Goal: Task Accomplishment & Management: Manage account settings

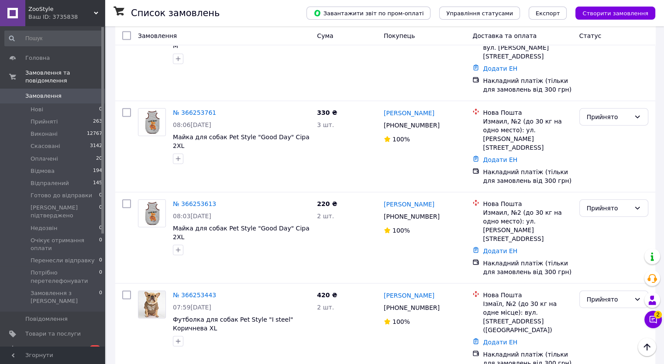
scroll to position [2138, 0]
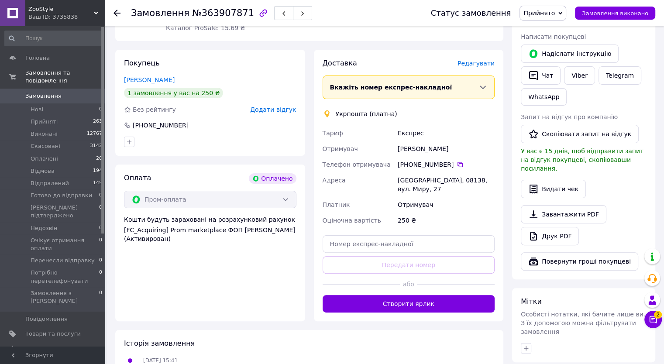
scroll to position [87, 0]
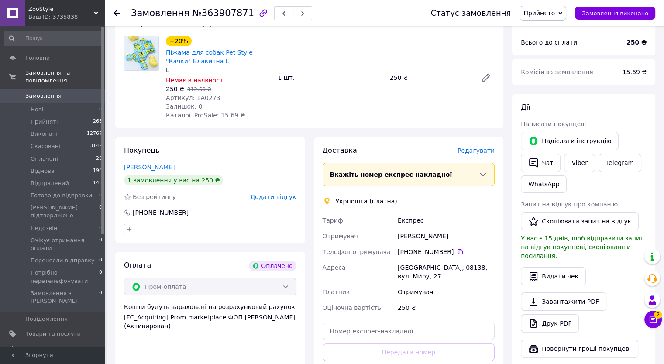
drag, startPoint x: 184, startPoint y: 213, endPoint x: 133, endPoint y: 215, distance: 51.1
click at [133, 215] on div "+380 63 991 31 46" at bounding box center [210, 212] width 174 height 9
copy div "+380 63 991 31 46"
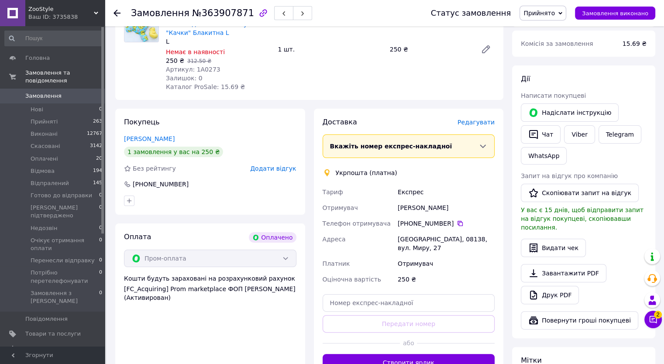
scroll to position [131, 0]
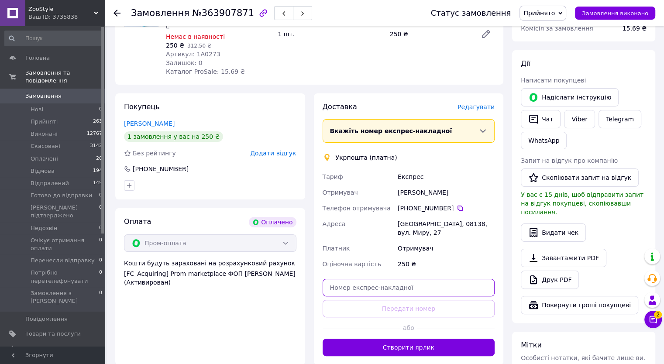
click at [420, 282] on input "text" at bounding box center [408, 287] width 172 height 17
paste input "0503775362687"
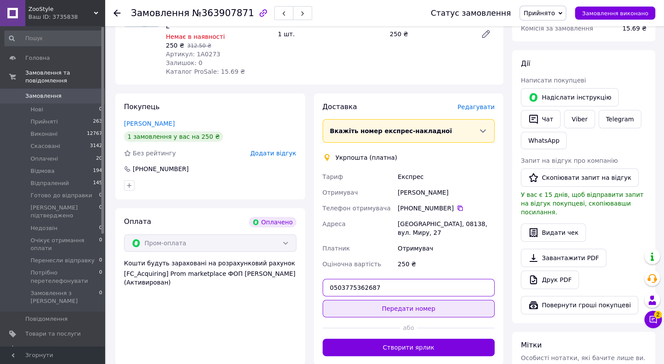
type input "0503775362687"
click at [419, 306] on button "Передати номер" at bounding box center [408, 308] width 172 height 17
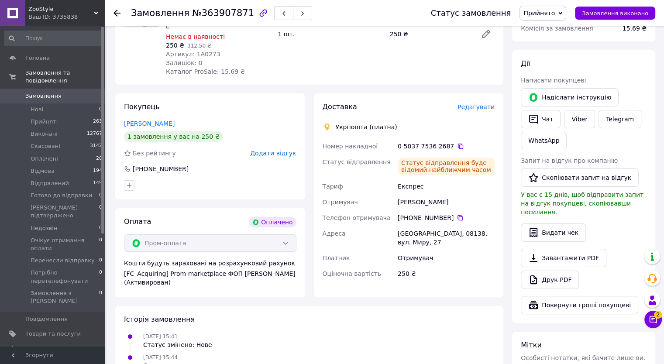
click at [119, 8] on div at bounding box center [121, 13] width 17 height 26
click at [119, 12] on icon at bounding box center [116, 13] width 7 height 7
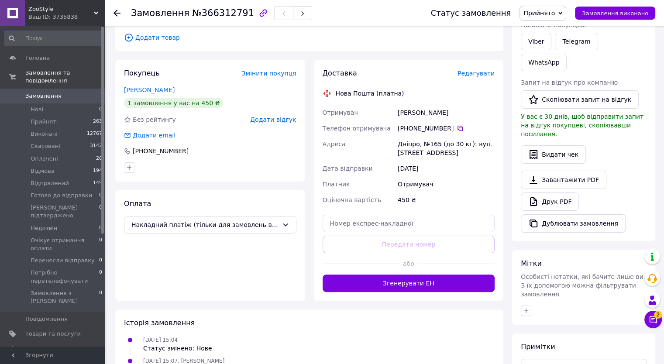
scroll to position [26, 0]
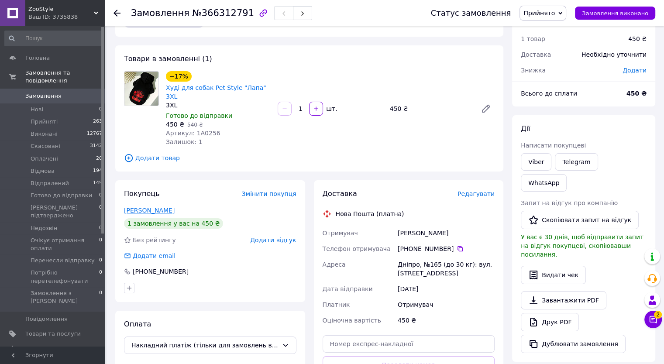
click at [160, 207] on link "Морозова Тетяна" at bounding box center [149, 210] width 51 height 7
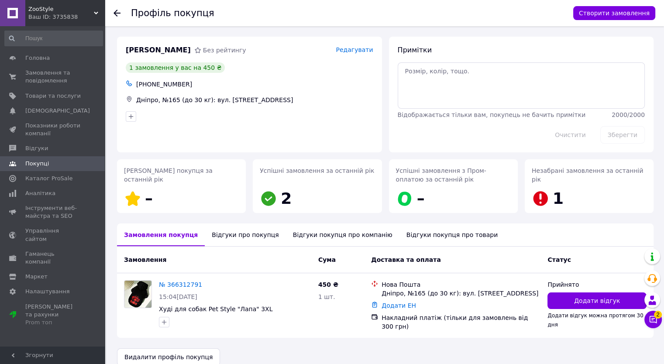
click at [220, 231] on div "Відгуки про покупця" at bounding box center [245, 234] width 81 height 23
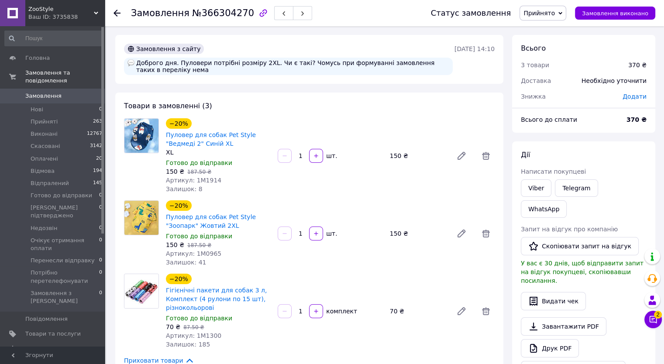
drag, startPoint x: 169, startPoint y: 99, endPoint x: 291, endPoint y: 88, distance: 122.3
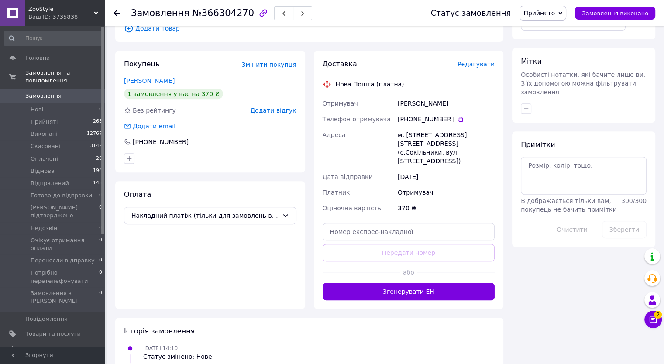
scroll to position [349, 0]
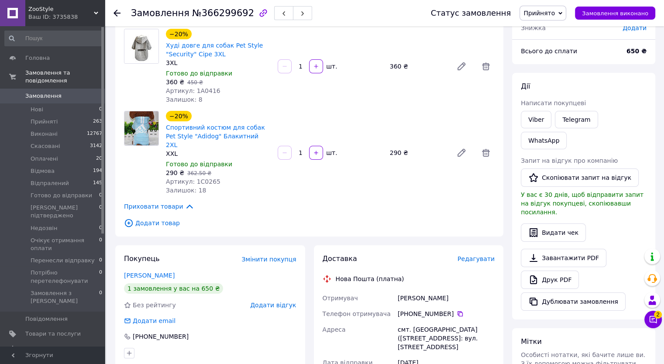
scroll to position [131, 0]
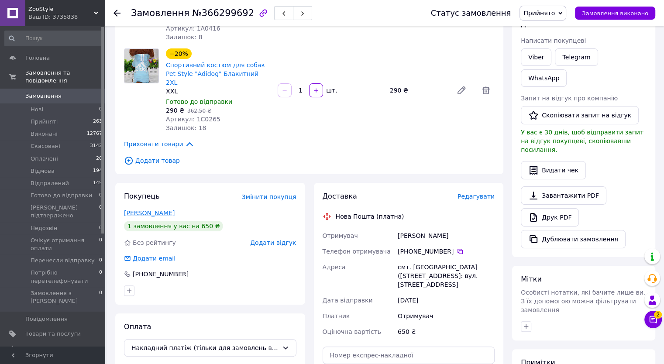
click at [154, 209] on link "світлана Прокопенко" at bounding box center [149, 212] width 51 height 7
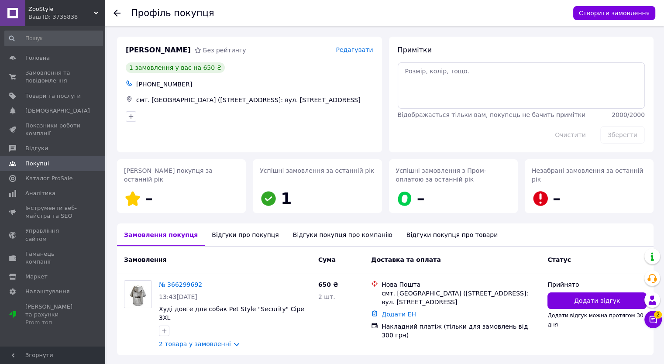
click at [243, 231] on div "Відгуки про покупця" at bounding box center [245, 234] width 81 height 23
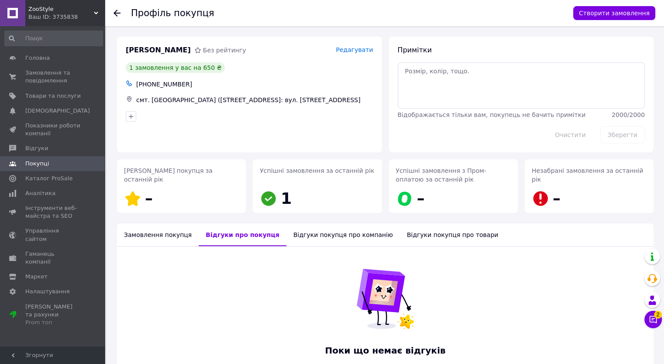
click at [294, 236] on div "Відгуки покупця про компанію" at bounding box center [342, 234] width 113 height 23
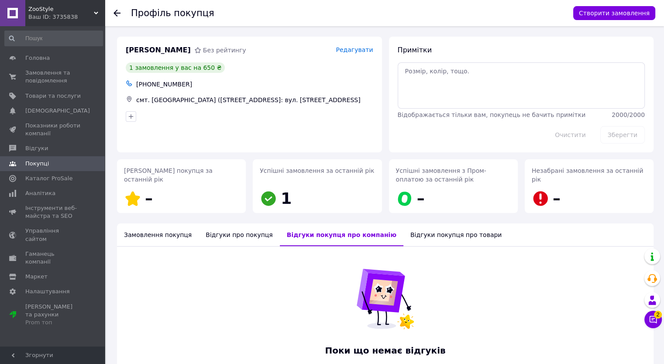
click at [432, 237] on div "Відгуки покупця про товари" at bounding box center [455, 234] width 105 height 23
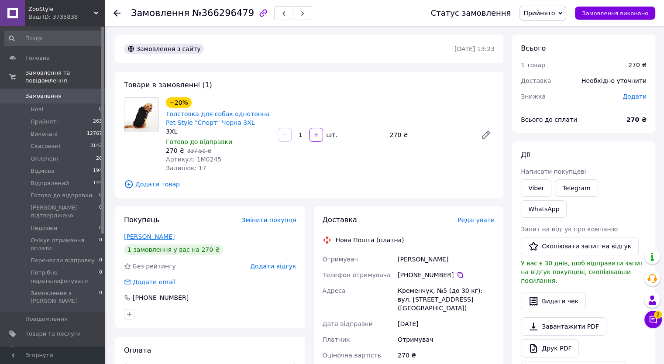
click at [145, 237] on link "[PERSON_NAME]" at bounding box center [149, 236] width 51 height 7
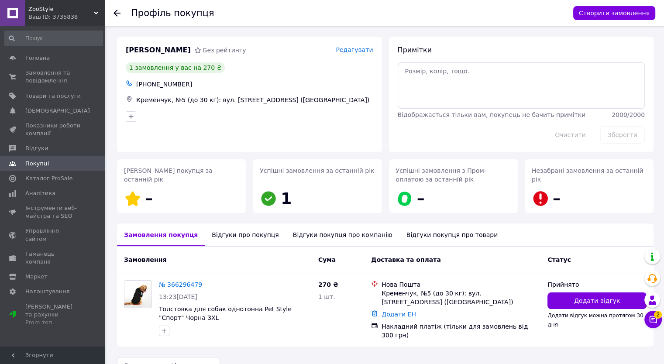
click at [222, 235] on div "Відгуки про покупця" at bounding box center [245, 234] width 81 height 23
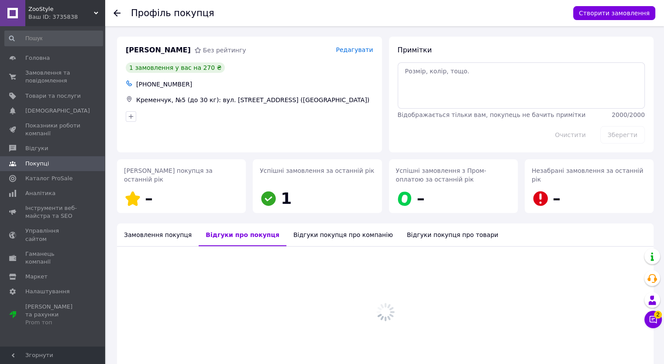
click at [318, 237] on div "Відгуки покупця про компанію" at bounding box center [342, 234] width 113 height 23
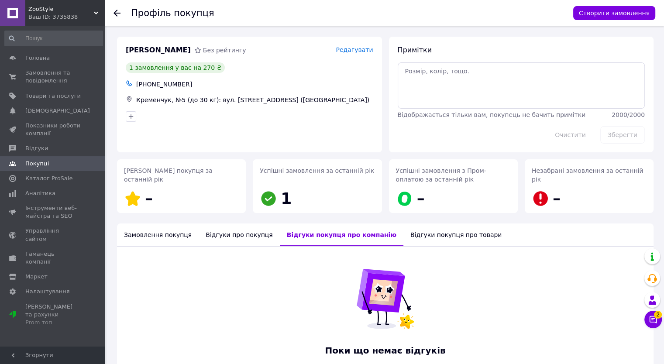
click at [405, 237] on div "Відгуки покупця про товари" at bounding box center [455, 234] width 105 height 23
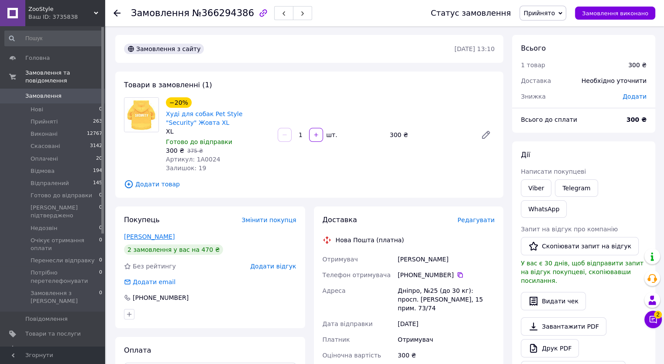
click at [143, 237] on link "Стадник Віра" at bounding box center [149, 236] width 51 height 7
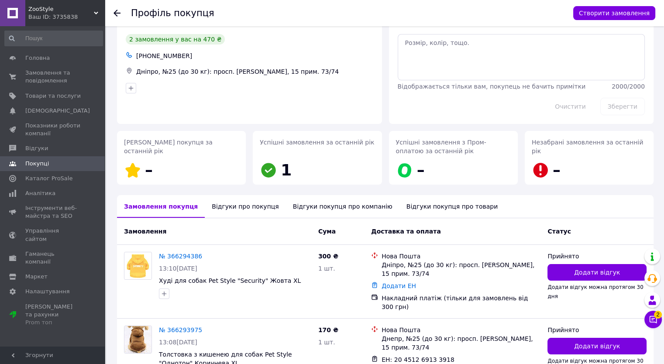
scroll to position [44, 0]
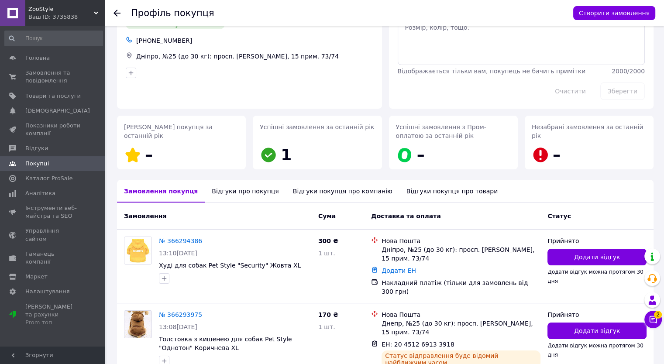
click at [213, 189] on div "Відгуки про покупця" at bounding box center [245, 191] width 81 height 23
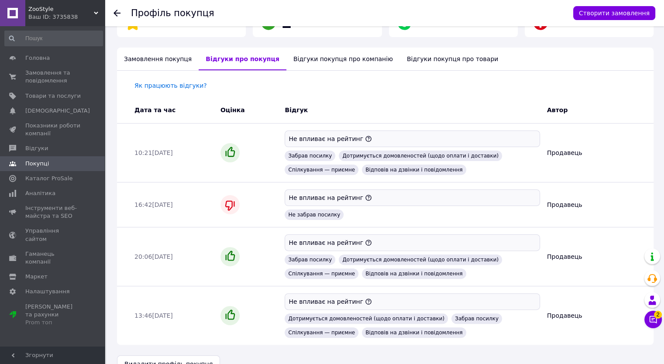
scroll to position [181, 0]
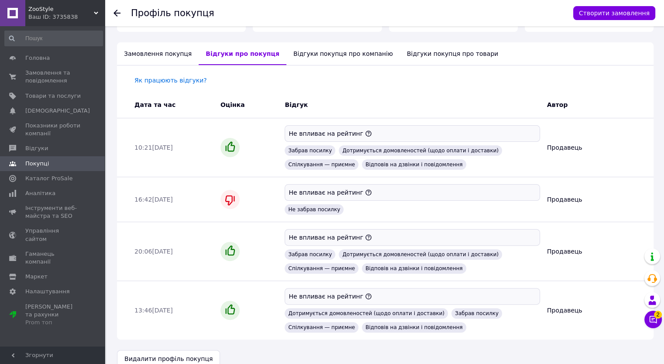
click at [300, 59] on div "Відгуки покупця про компанію" at bounding box center [342, 53] width 113 height 23
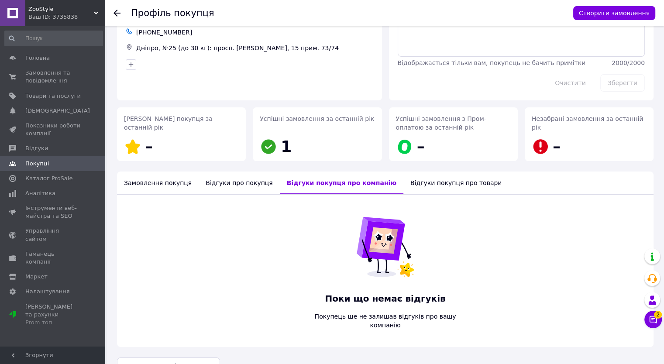
scroll to position [73, 0]
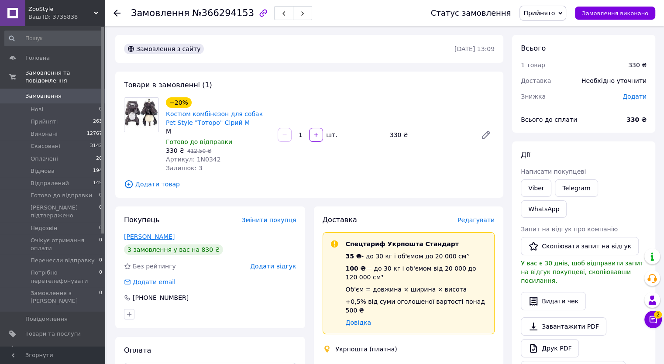
click at [162, 237] on link "[PERSON_NAME]" at bounding box center [149, 236] width 51 height 7
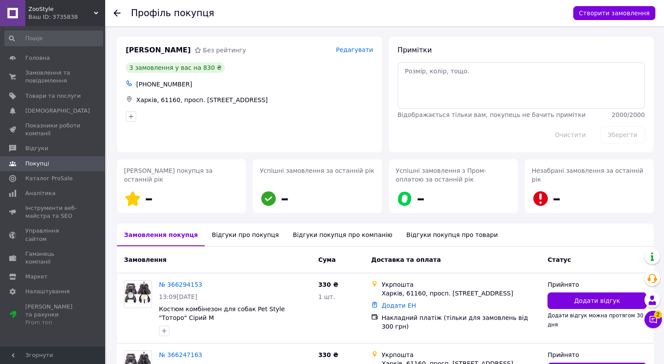
click at [227, 243] on div "Відгуки про покупця" at bounding box center [245, 234] width 81 height 23
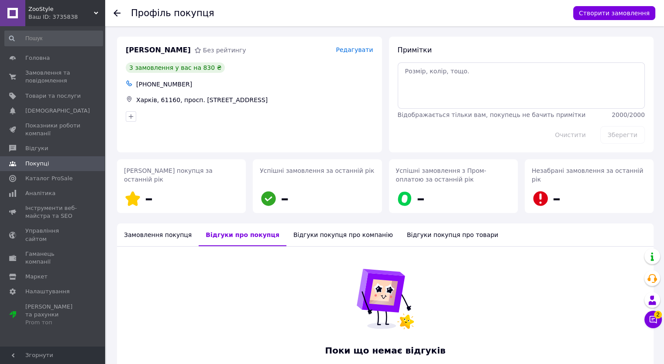
click at [309, 240] on div "Відгуки покупця про компанію" at bounding box center [342, 234] width 113 height 23
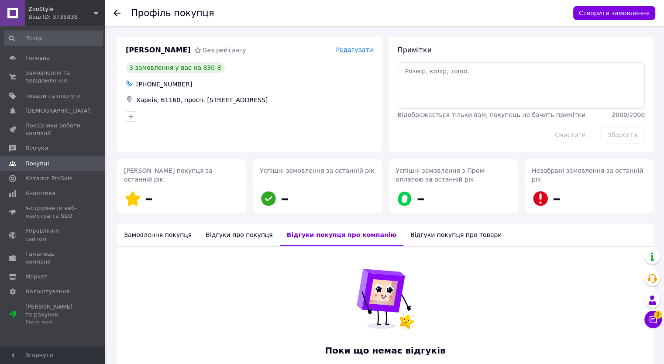
click at [178, 237] on div "Замовлення покупця" at bounding box center [158, 234] width 82 height 23
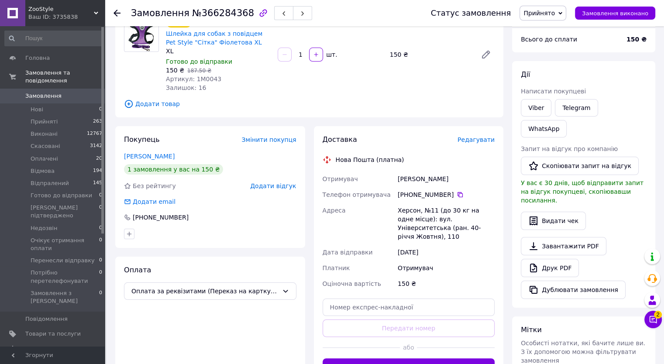
scroll to position [131, 0]
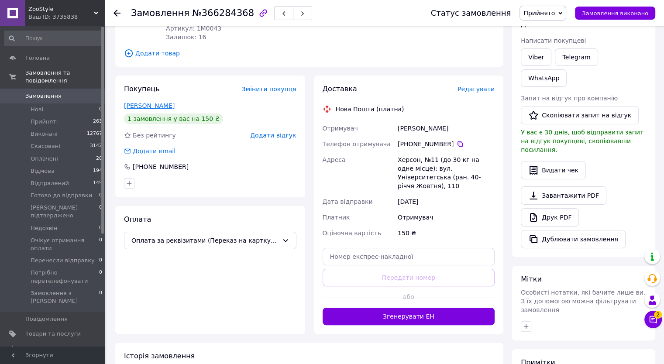
click at [151, 103] on link "[PERSON_NAME]" at bounding box center [149, 105] width 51 height 7
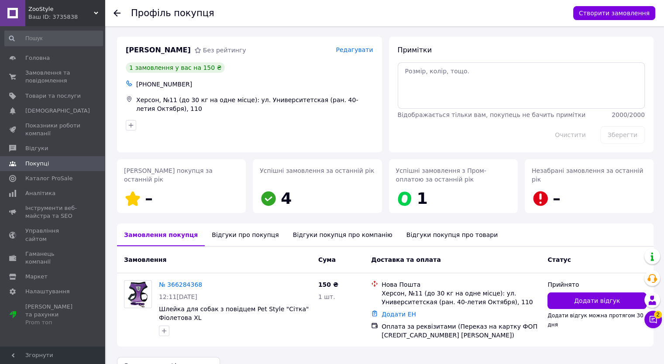
click at [224, 232] on div "Відгуки про покупця" at bounding box center [245, 234] width 81 height 23
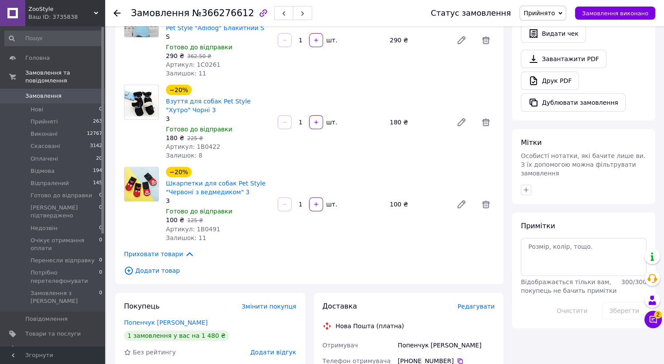
scroll to position [305, 0]
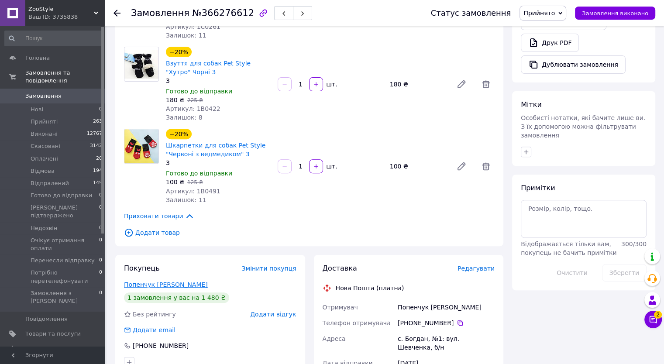
click at [149, 281] on link "Попенчук Аня" at bounding box center [166, 284] width 84 height 7
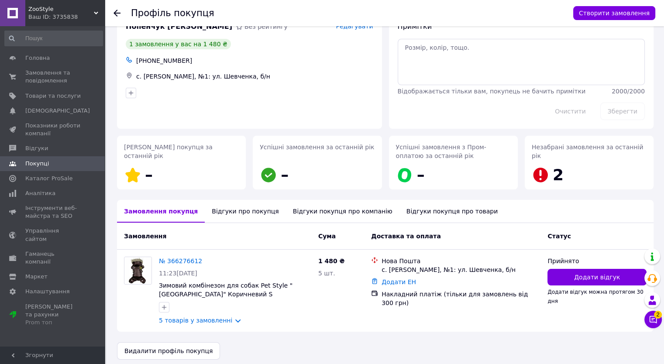
scroll to position [31, 0]
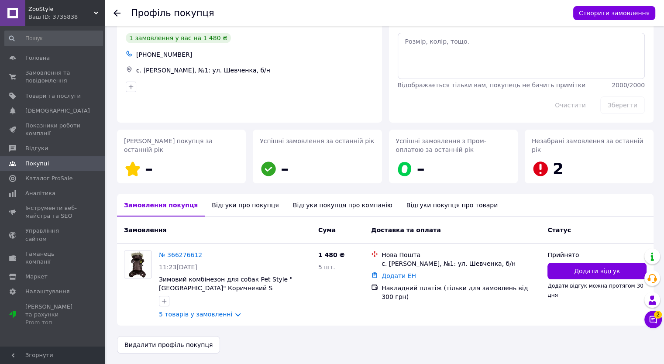
click at [217, 198] on div "Відгуки про покупця" at bounding box center [245, 205] width 81 height 23
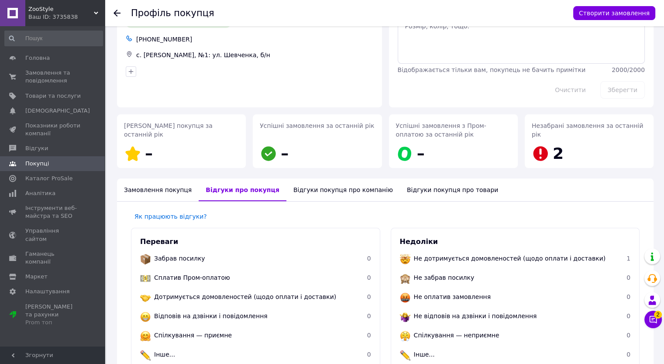
scroll to position [0, 0]
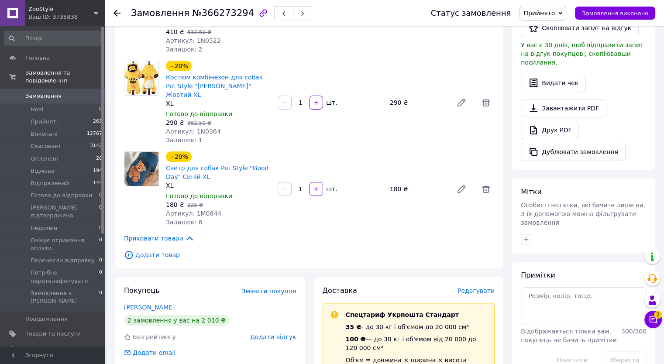
scroll to position [436, 0]
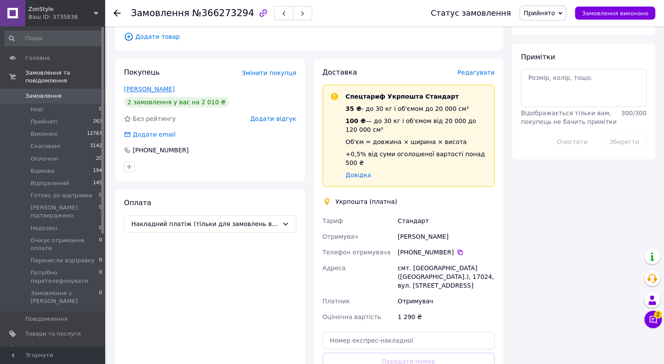
click at [154, 86] on link "Шевель Жанна" at bounding box center [149, 89] width 51 height 7
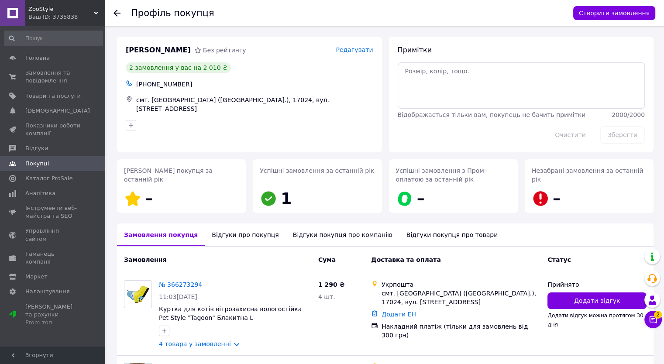
click at [232, 237] on div "Відгуки про покупця" at bounding box center [245, 234] width 81 height 23
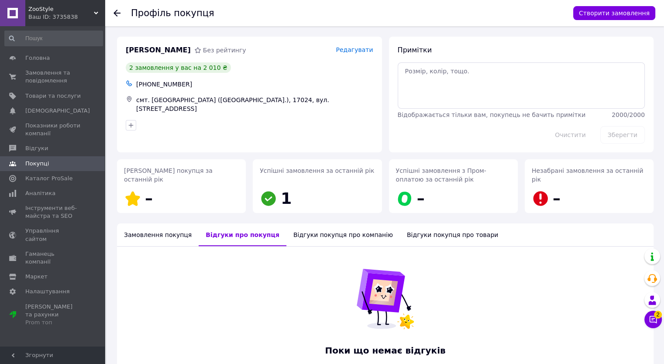
click at [302, 239] on div "Відгуки покупця про компанію" at bounding box center [342, 234] width 113 height 23
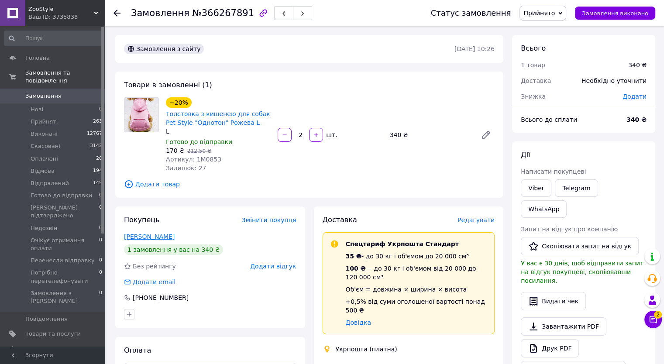
click at [146, 235] on link "[PERSON_NAME]" at bounding box center [149, 236] width 51 height 7
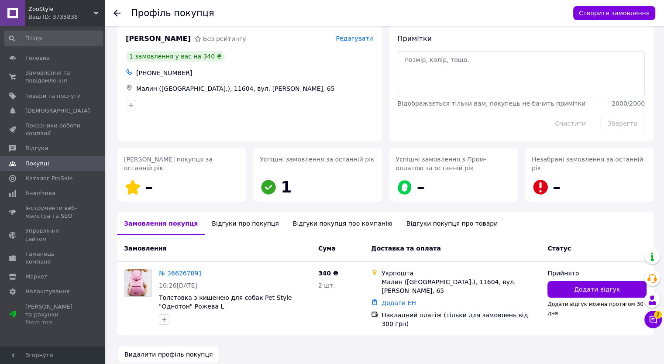
scroll to position [17, 0]
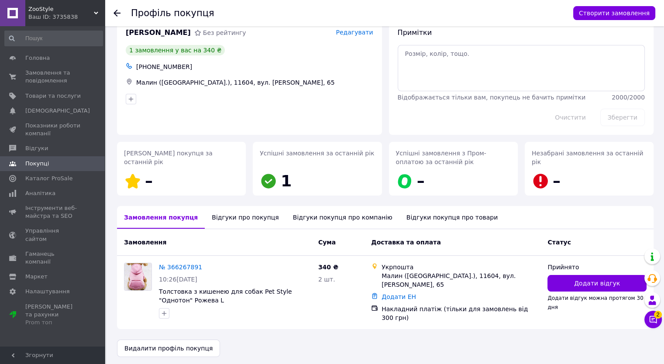
click at [213, 219] on div "Відгуки про покупця" at bounding box center [245, 217] width 81 height 23
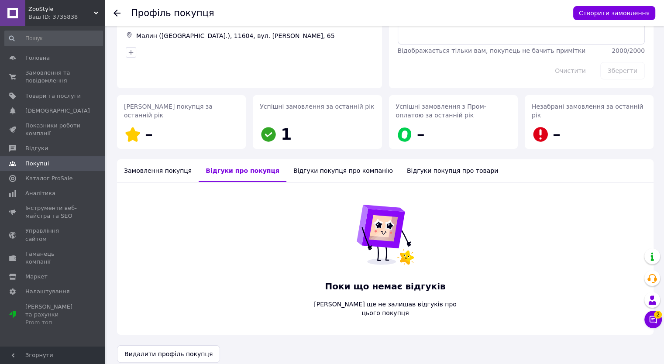
scroll to position [65, 0]
